Goal: Information Seeking & Learning: Learn about a topic

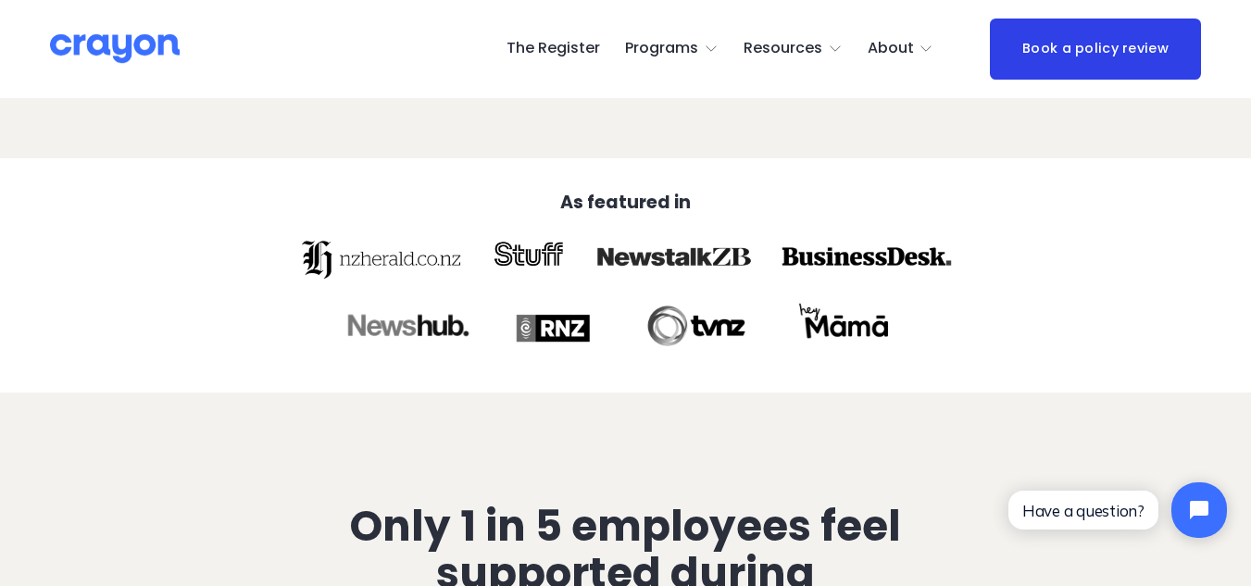
scroll to position [581, 0]
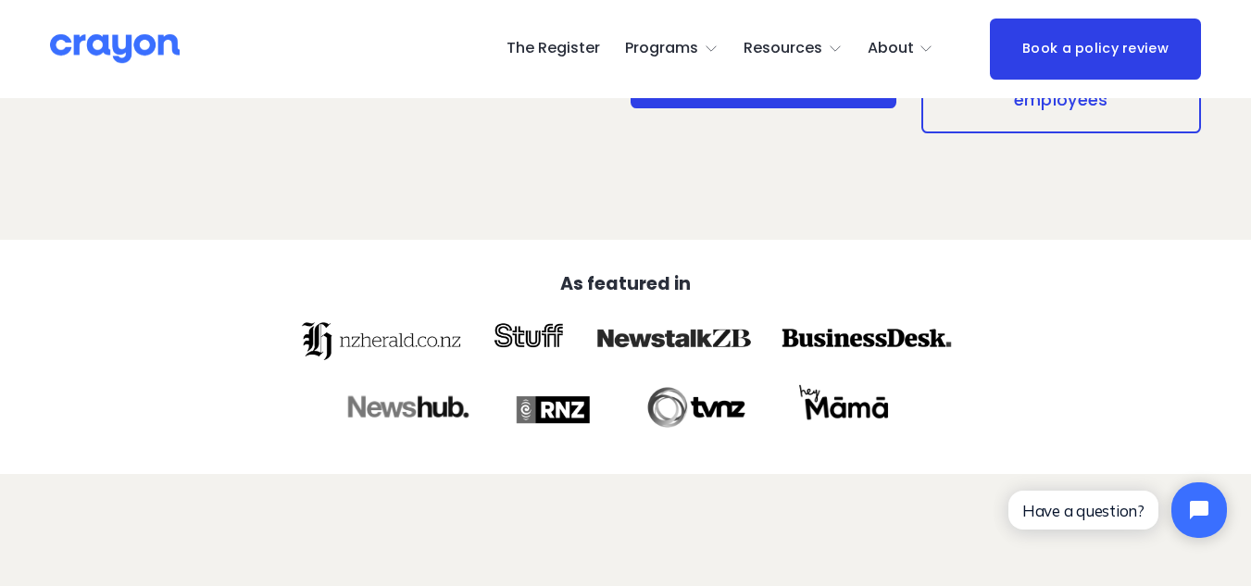
click at [0, 0] on span "Parent Hub" at bounding box center [0, 0] width 0 height 0
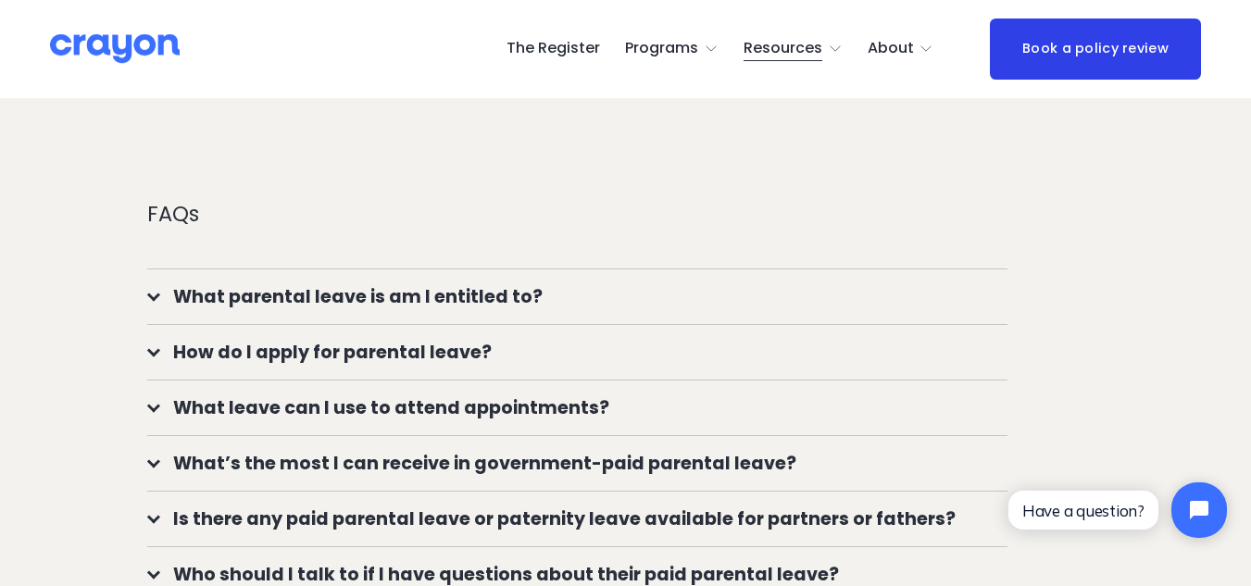
scroll to position [1294, 0]
click at [294, 293] on button "What parental leave is am I entitled to?" at bounding box center [577, 296] width 860 height 55
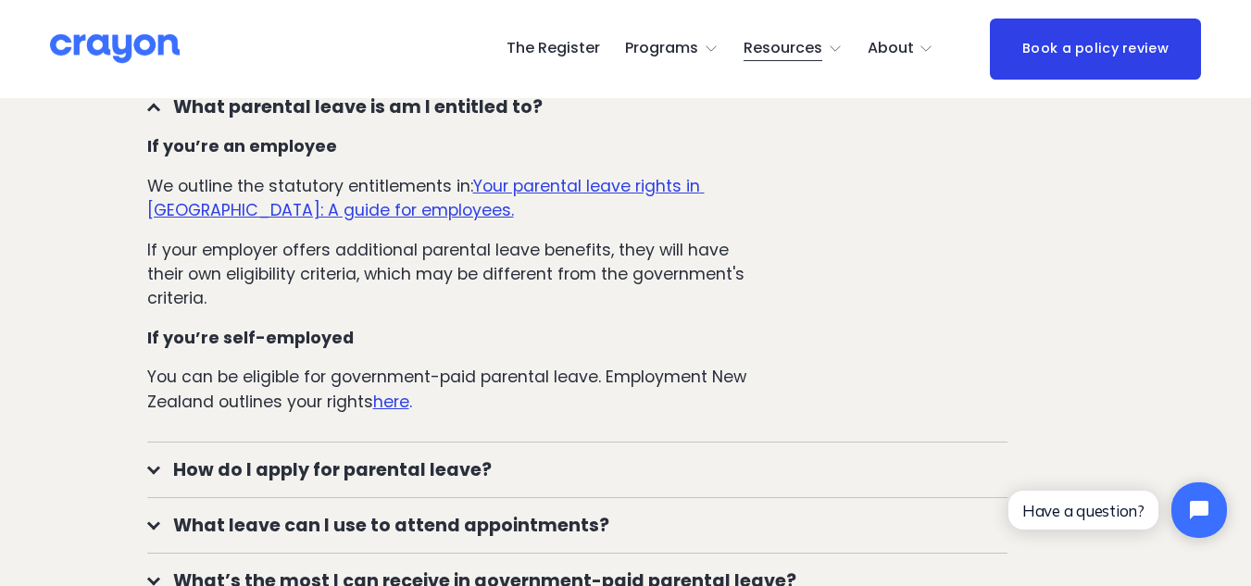
scroll to position [1486, 0]
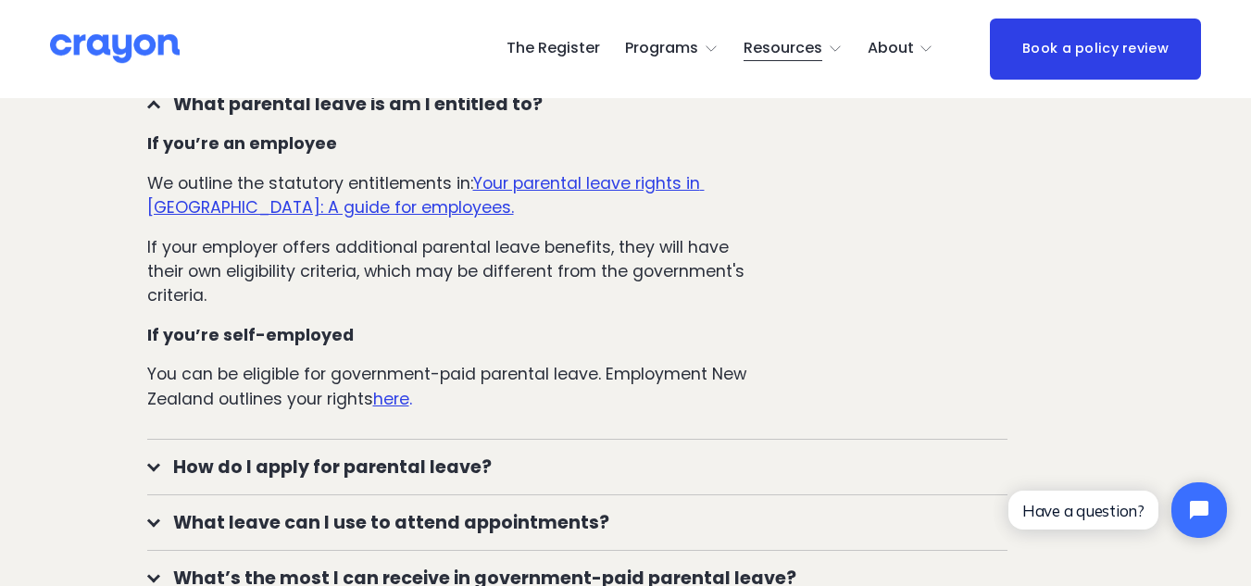
click at [554, 190] on u "Your parental leave rights in [GEOGRAPHIC_DATA]: A guide for employees." at bounding box center [426, 194] width 558 height 47
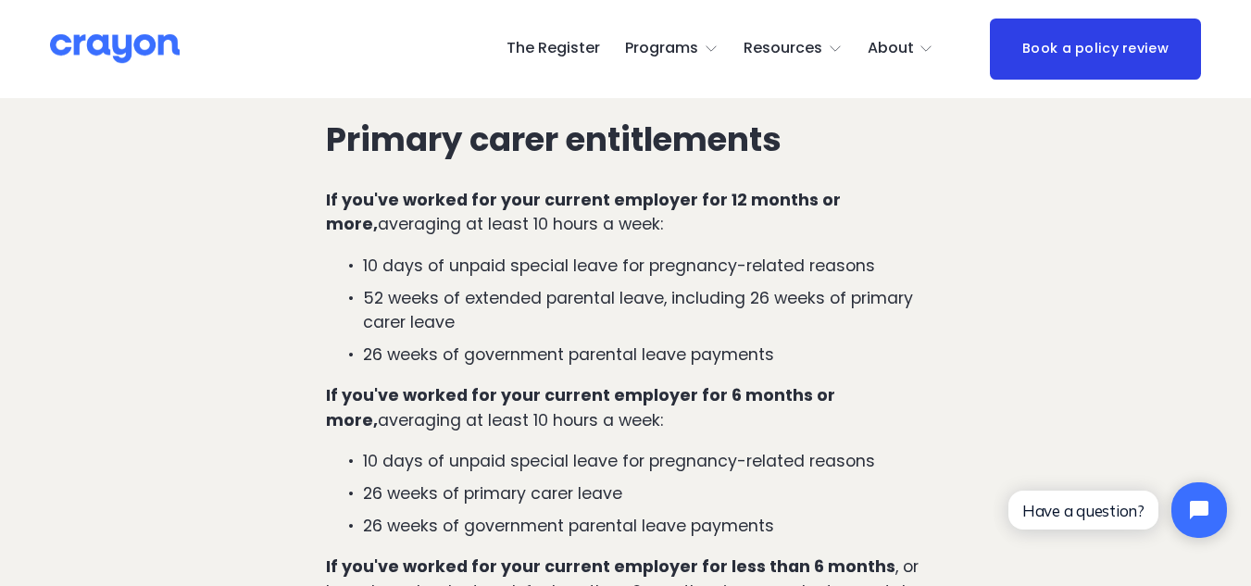
scroll to position [2743, 0]
